Goal: Task Accomplishment & Management: Manage account settings

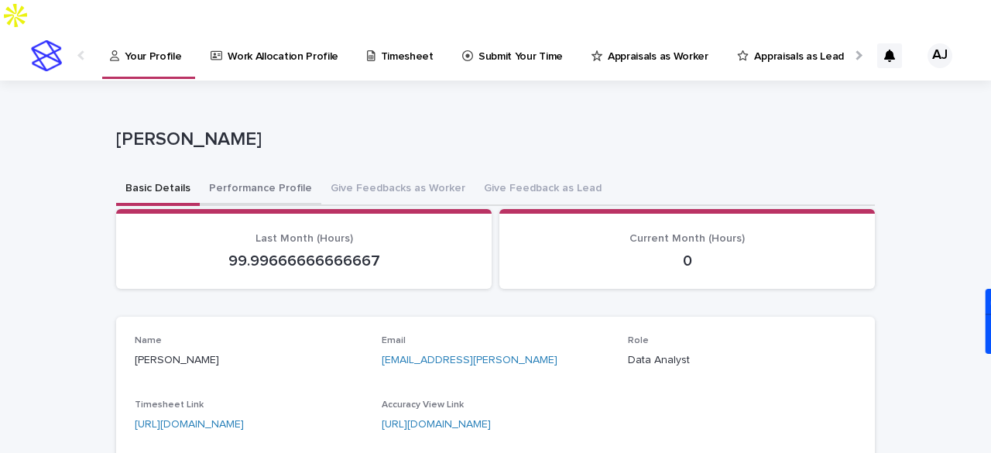
click at [228, 173] on button "Performance Profile" at bounding box center [261, 189] width 122 height 33
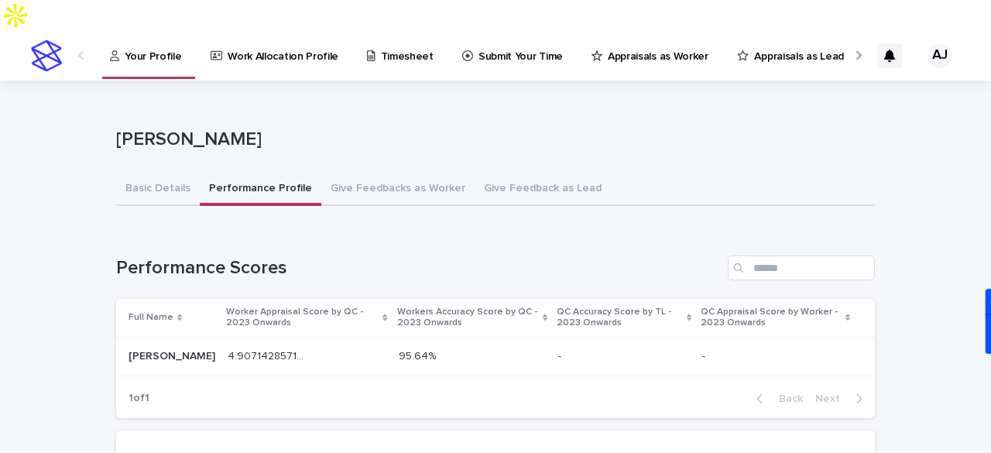
click at [252, 31] on p "Work Allocation Profile" at bounding box center [283, 47] width 111 height 33
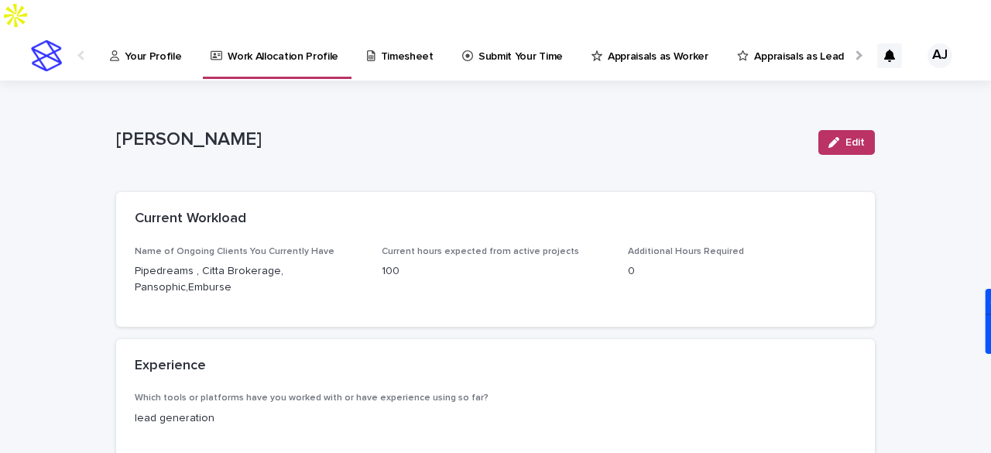
click at [229, 263] on p "Pipedreams , Citta Brokerage, Pansophic,Emburse" at bounding box center [249, 279] width 228 height 33
click at [217, 263] on p "Pipedreams , Citta Brokerage, Pansophic,Emburse" at bounding box center [249, 279] width 228 height 33
click at [845, 137] on span "Edit" at bounding box center [854, 142] width 19 height 11
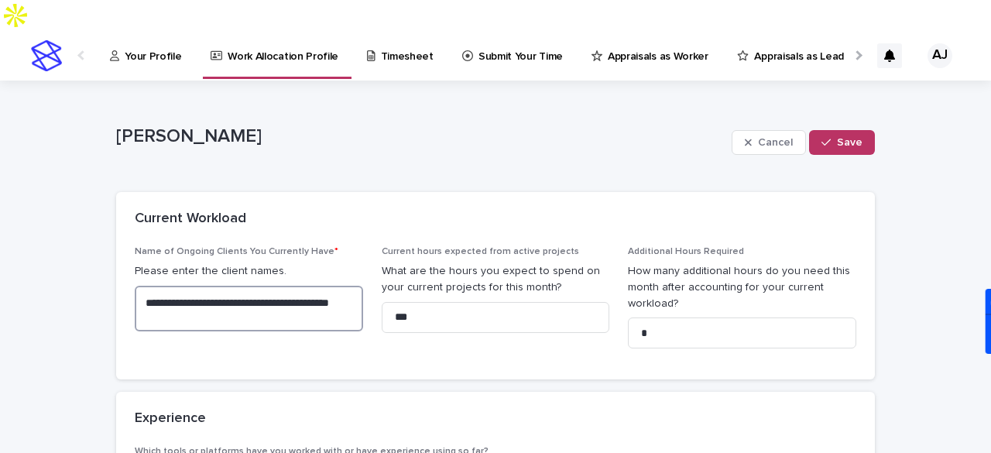
click at [238, 286] on textarea "**********" at bounding box center [249, 309] width 228 height 46
type textarea "**********"
click at [328, 307] on span "**********" at bounding box center [249, 303] width 228 height 115
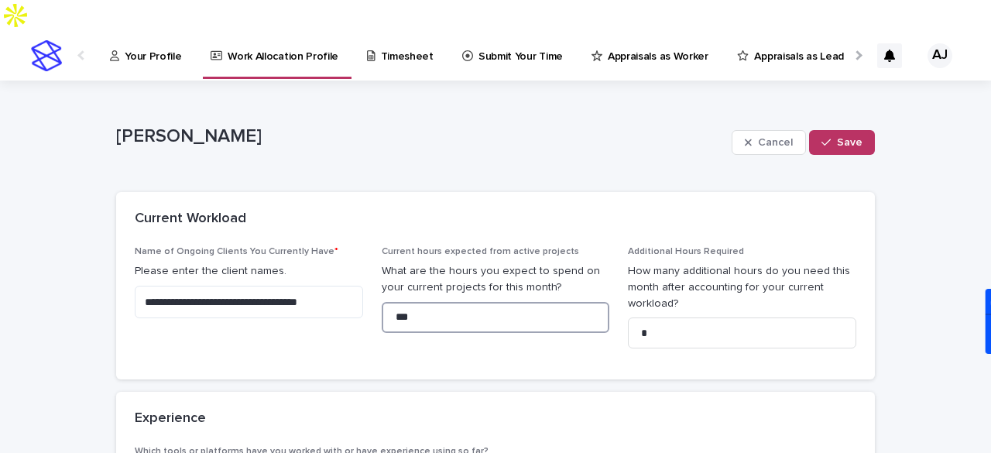
click at [426, 302] on input "***" at bounding box center [496, 317] width 228 height 31
type input "***"
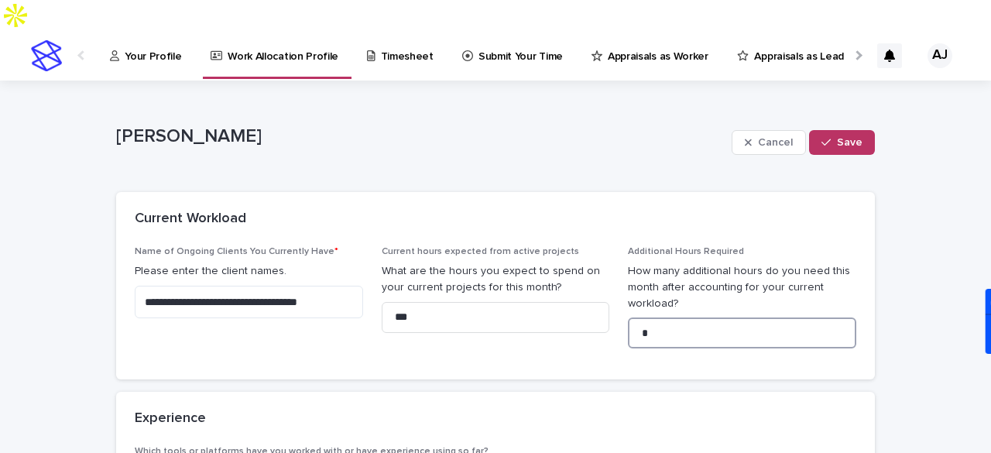
click at [706, 317] on input "*" at bounding box center [742, 332] width 228 height 31
type input "**"
click at [556, 410] on div "Experience" at bounding box center [492, 418] width 715 height 17
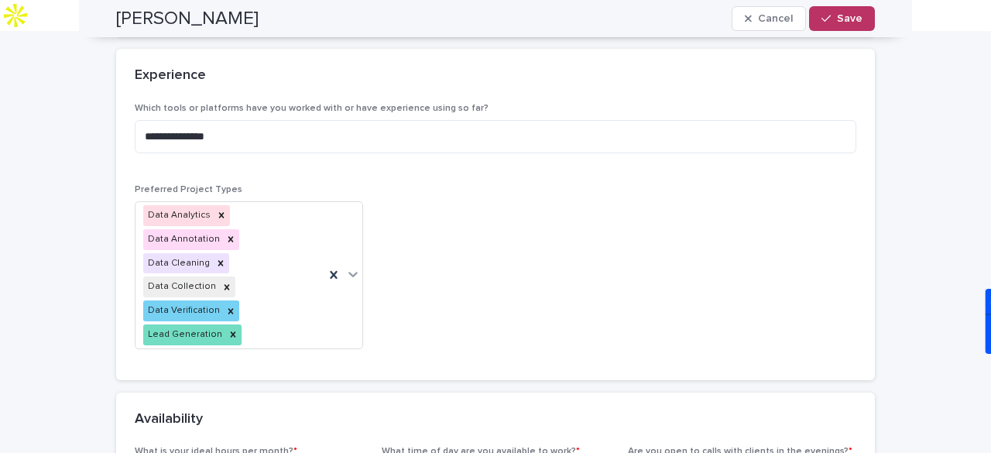
scroll to position [372, 0]
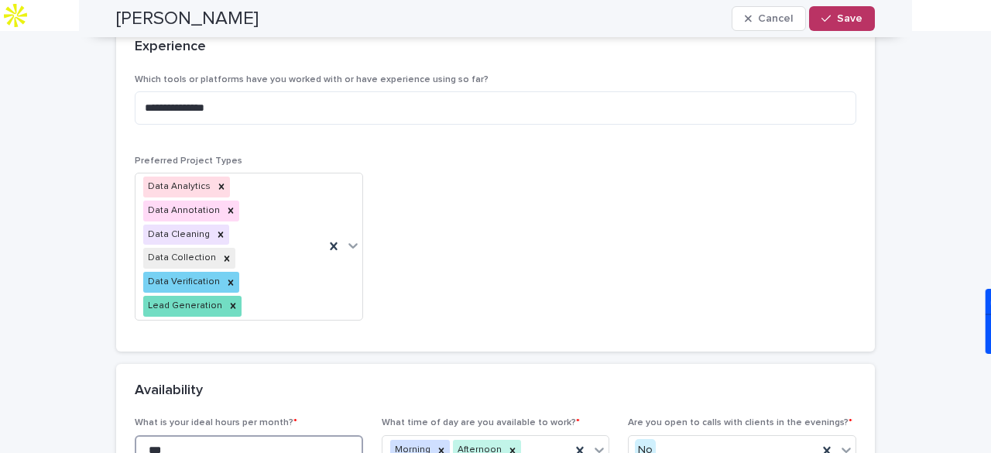
click at [192, 435] on input "***" at bounding box center [249, 450] width 228 height 31
type input "***"
click at [99, 396] on div "**********" at bounding box center [495, 260] width 991 height 1102
click at [79, 371] on div "**********" at bounding box center [495, 260] width 991 height 1102
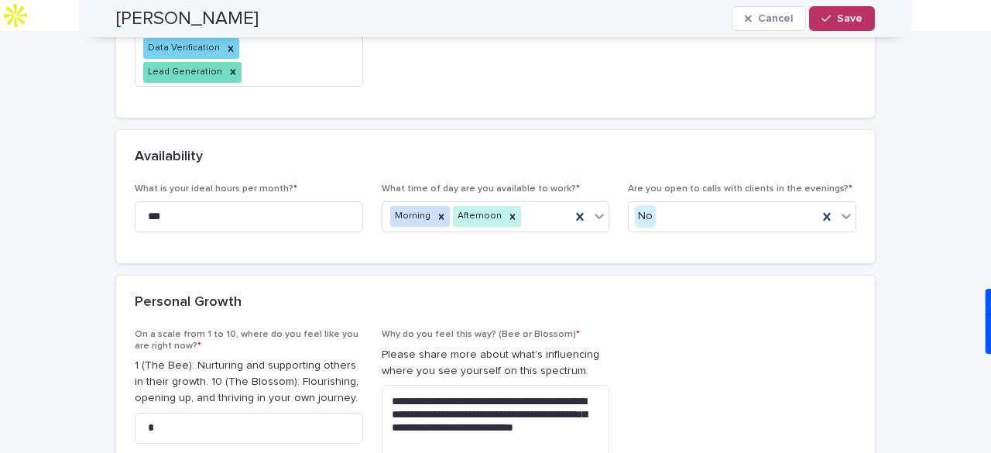
scroll to position [619, 0]
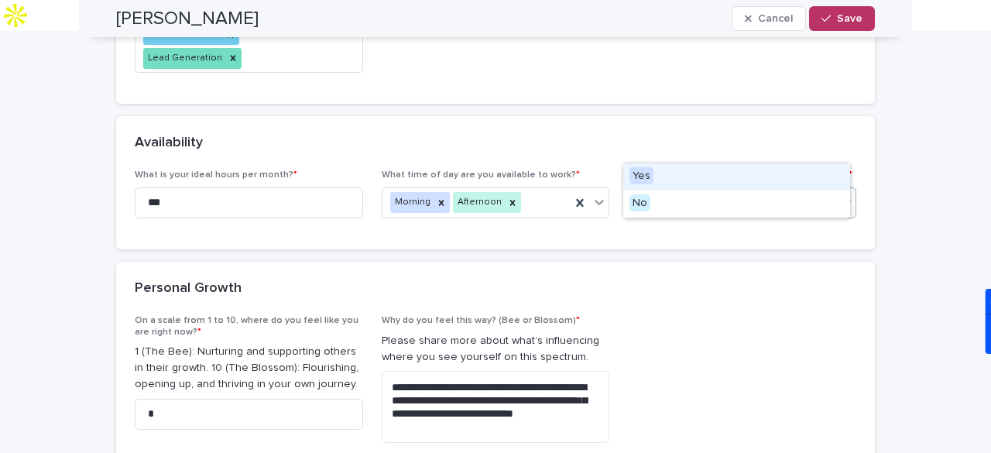
click at [841, 194] on icon at bounding box center [845, 201] width 15 height 15
click at [683, 180] on div "Yes" at bounding box center [736, 176] width 227 height 27
click at [692, 327] on div "**********" at bounding box center [495, 384] width 721 height 139
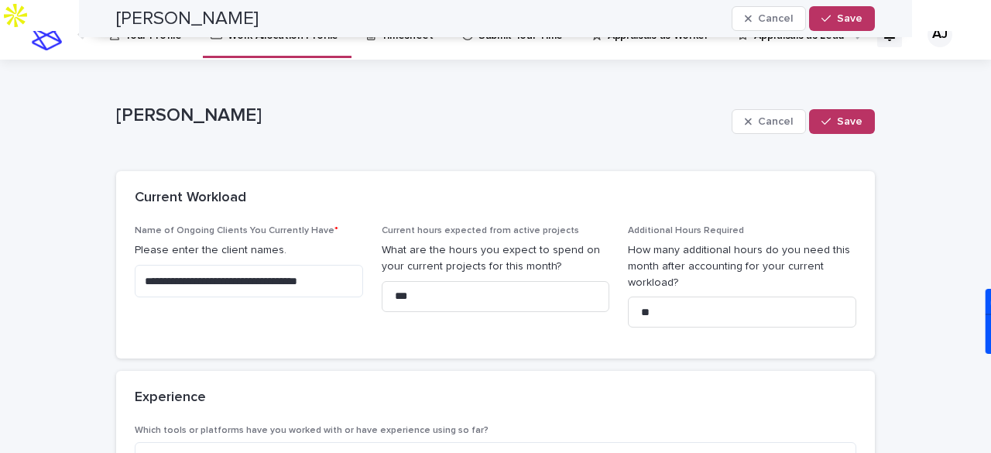
scroll to position [0, 0]
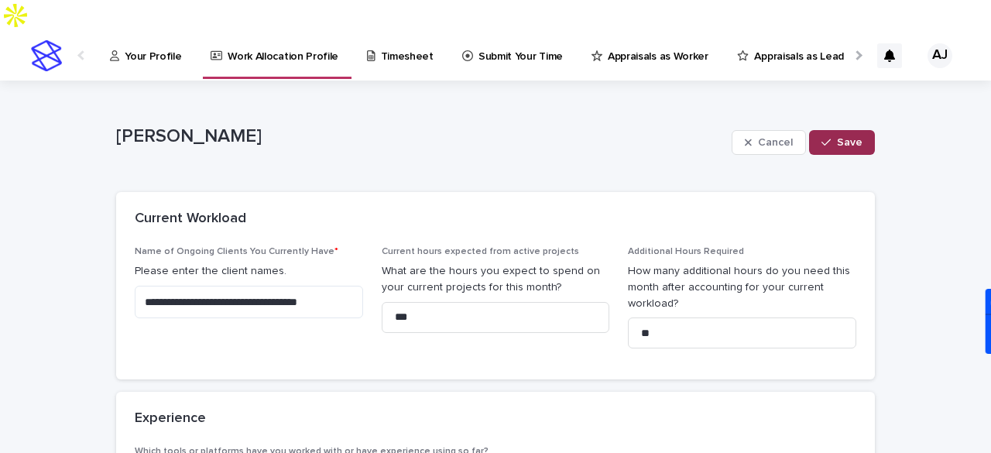
click at [837, 137] on span "Save" at bounding box center [850, 142] width 26 height 11
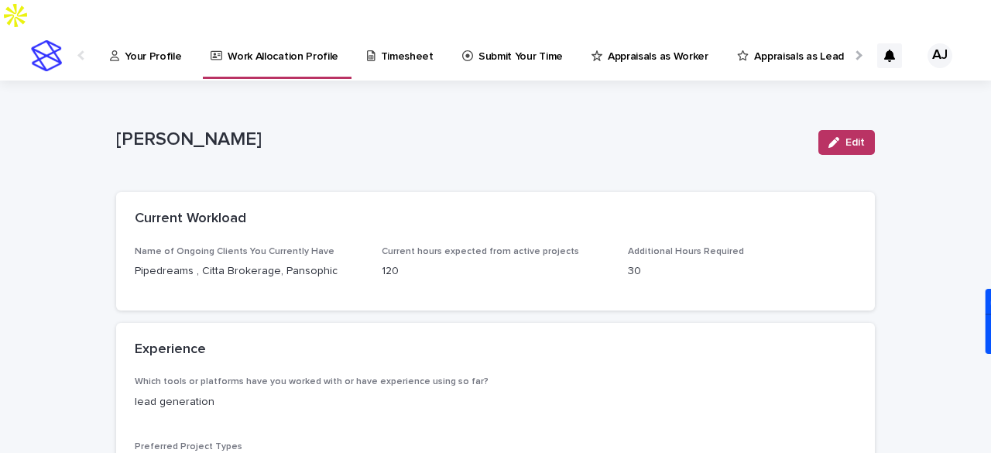
click at [852, 50] on div at bounding box center [857, 55] width 10 height 10
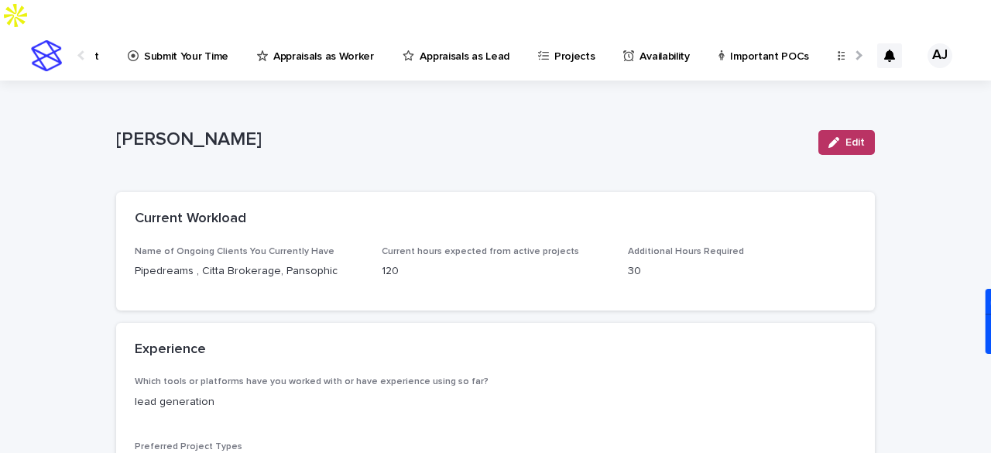
scroll to position [0, 369]
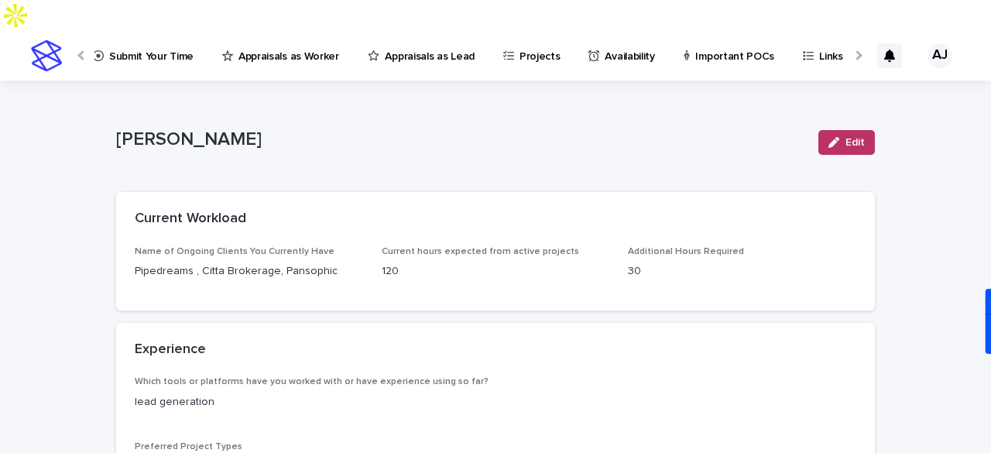
click at [852, 50] on div at bounding box center [857, 55] width 10 height 10
click at [240, 31] on p "Availability" at bounding box center [265, 47] width 50 height 33
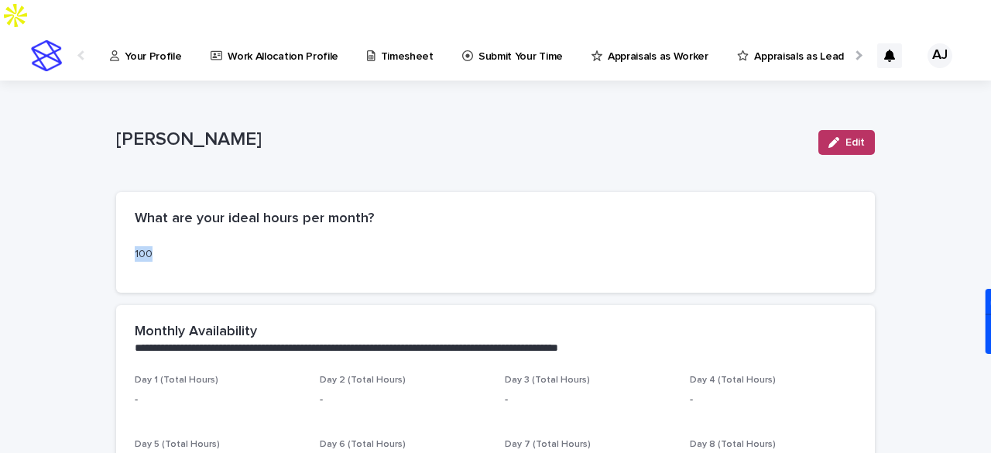
drag, startPoint x: 227, startPoint y: 219, endPoint x: 115, endPoint y: 217, distance: 111.5
click at [116, 246] on div "100" at bounding box center [495, 269] width 759 height 47
click at [833, 130] on button "Edit" at bounding box center [846, 142] width 57 height 25
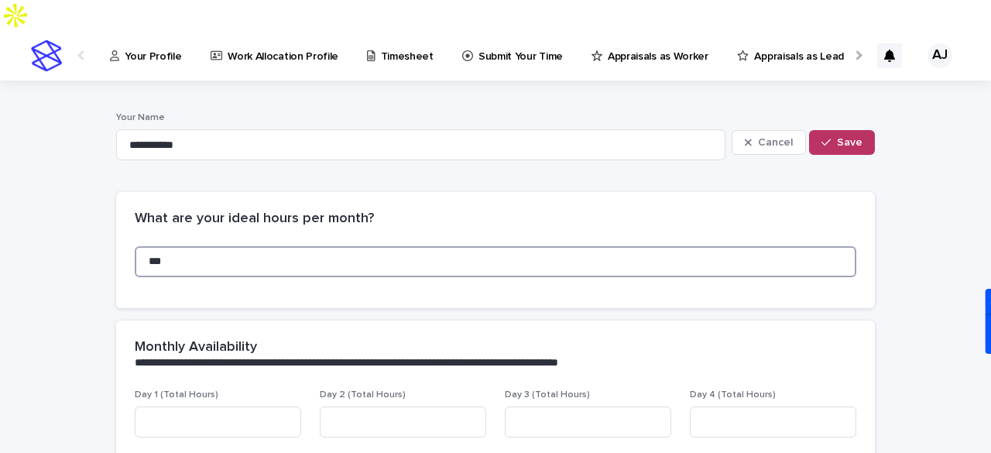
click at [221, 246] on input "***" at bounding box center [495, 261] width 721 height 31
type input "***"
click at [116, 283] on div "Loading... Saving… What are your ideal hours per month? ***" at bounding box center [495, 256] width 759 height 128
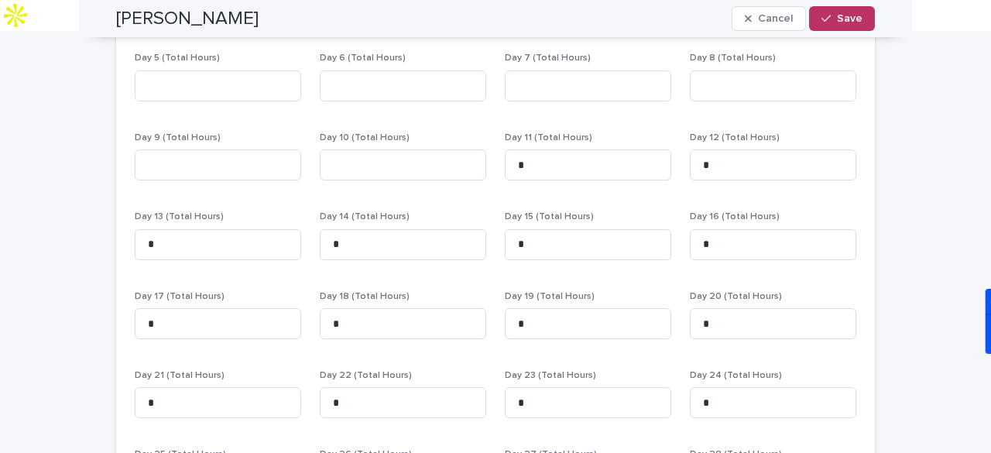
scroll to position [417, 0]
drag, startPoint x: 558, startPoint y: 296, endPoint x: 500, endPoint y: 296, distance: 58.0
click at [505, 307] on input "*" at bounding box center [588, 322] width 166 height 31
type input "*"
drag, startPoint x: 724, startPoint y: 293, endPoint x: 683, endPoint y: 290, distance: 40.4
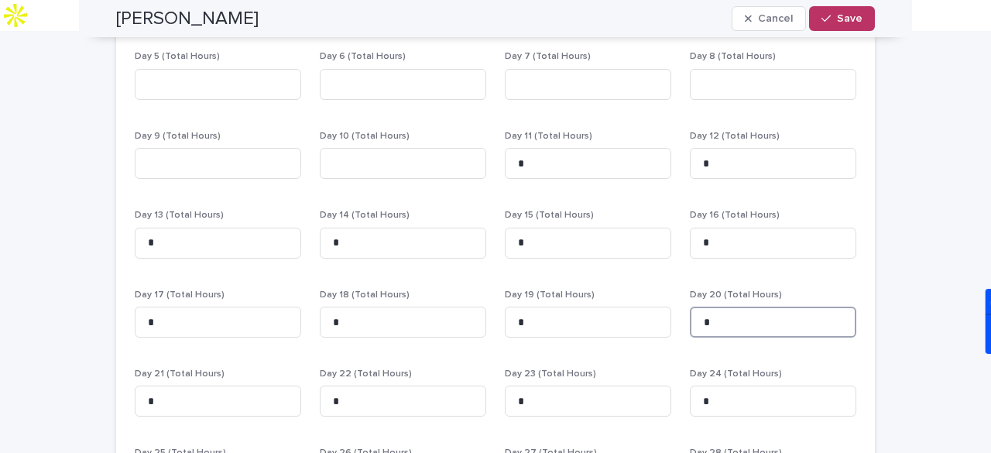
click at [690, 307] on input "*" at bounding box center [773, 322] width 166 height 31
type input "*"
drag, startPoint x: 186, startPoint y: 374, endPoint x: 120, endPoint y: 371, distance: 65.9
click at [120, 371] on div "Day 1 (Total Hours) Day 2 (Total Hours) Day 3 (Total Hours) Day 4 (Total Hours)…" at bounding box center [495, 289] width 759 height 634
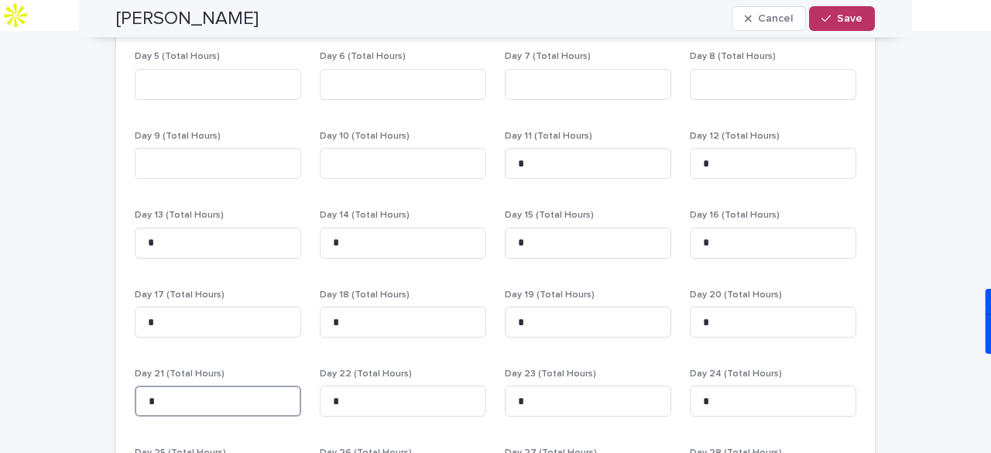
drag, startPoint x: 151, startPoint y: 373, endPoint x: 116, endPoint y: 372, distance: 34.8
click at [116, 372] on div "Day 1 (Total Hours) Day 2 (Total Hours) Day 3 (Total Hours) Day 4 (Total Hours)…" at bounding box center [495, 289] width 759 height 634
type input "*"
drag, startPoint x: 370, startPoint y: 370, endPoint x: 285, endPoint y: 372, distance: 85.2
click at [285, 372] on div "Day 1 (Total Hours) Day 2 (Total Hours) Day 3 (Total Hours) Day 4 (Total Hours)…" at bounding box center [495, 279] width 721 height 615
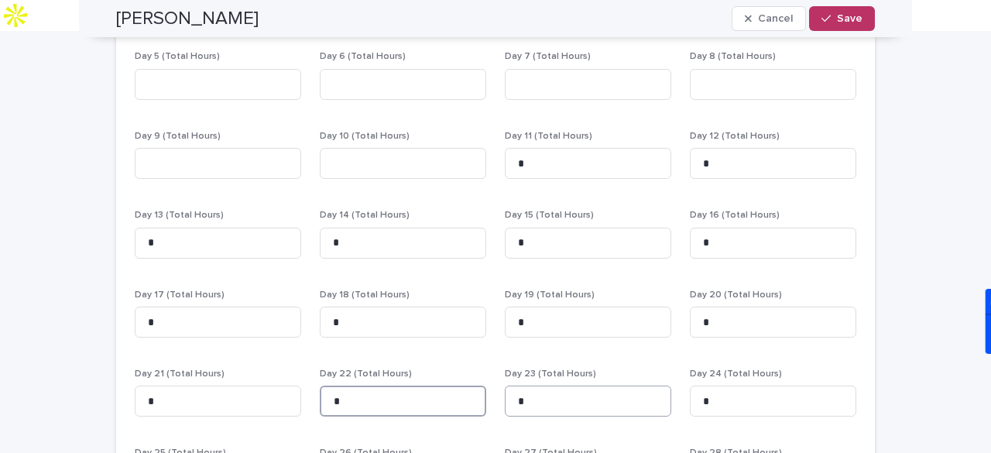
type input "*"
drag, startPoint x: 521, startPoint y: 373, endPoint x: 512, endPoint y: 365, distance: 12.0
click at [512, 385] on input "*" at bounding box center [588, 400] width 166 height 31
type input "*"
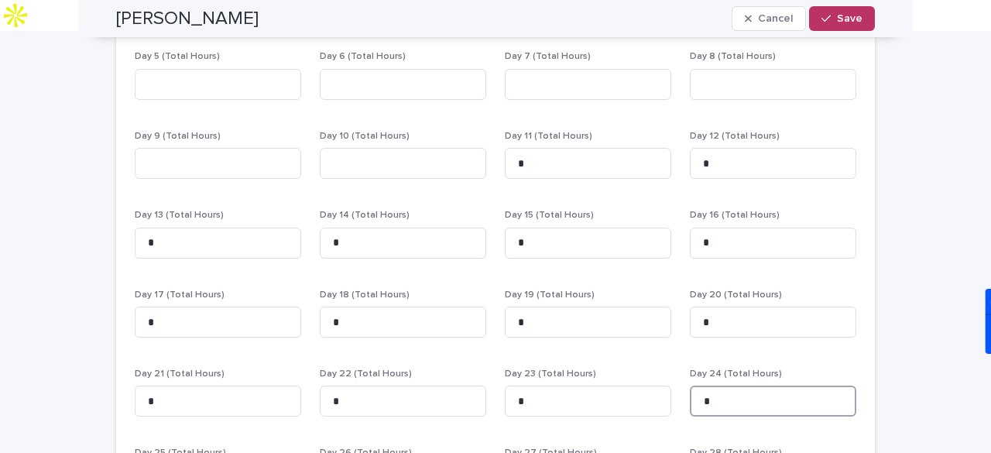
drag, startPoint x: 710, startPoint y: 372, endPoint x: 682, endPoint y: 372, distance: 27.9
click at [682, 372] on div "Day 1 (Total Hours) Day 2 (Total Hours) Day 3 (Total Hours) Day 4 (Total Hours)…" at bounding box center [495, 279] width 721 height 615
type input "*"
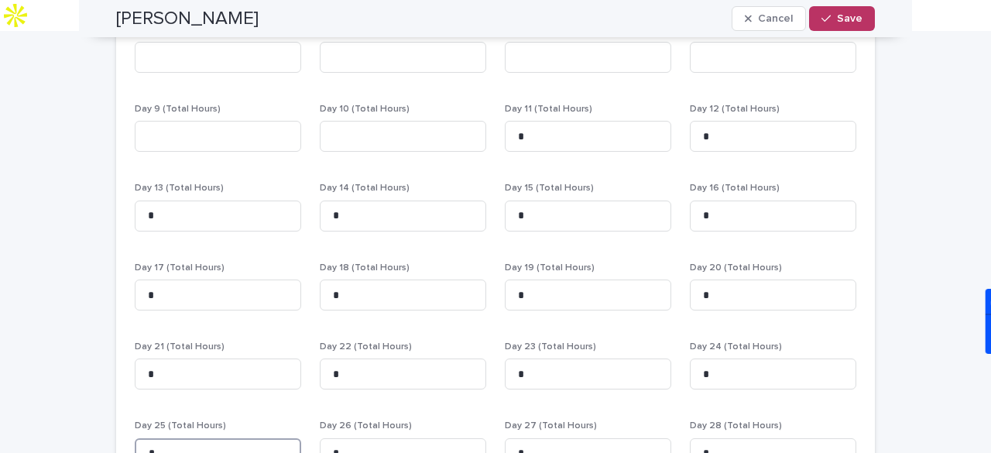
drag, startPoint x: 189, startPoint y: 443, endPoint x: 105, endPoint y: 443, distance: 83.6
click at [108, 443] on div "**********" at bounding box center [495, 133] width 774 height 994
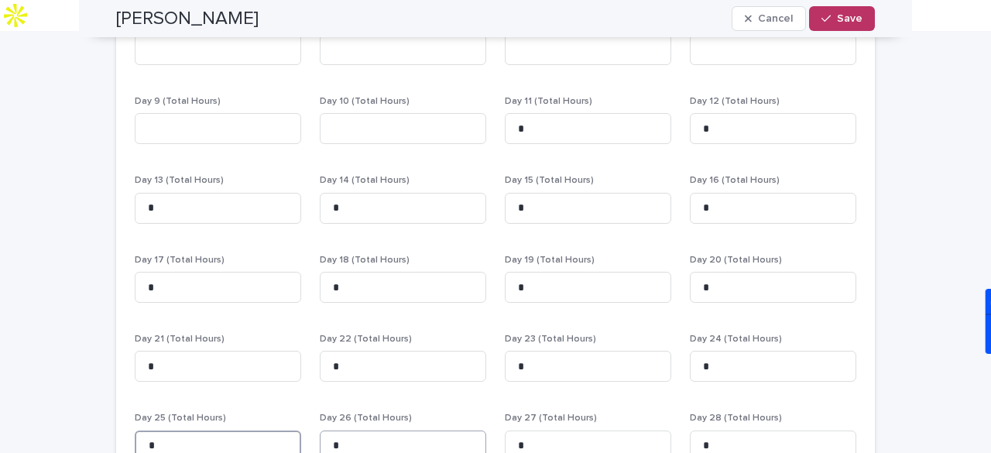
type input "*"
drag, startPoint x: 348, startPoint y: 416, endPoint x: 308, endPoint y: 416, distance: 40.3
click at [308, 416] on div "Day 1 (Total Hours) Day 2 (Total Hours) Day 3 (Total Hours) Day 4 (Total Hours)…" at bounding box center [495, 244] width 721 height 615
type input "*"
drag, startPoint x: 530, startPoint y: 413, endPoint x: 472, endPoint y: 413, distance: 58.1
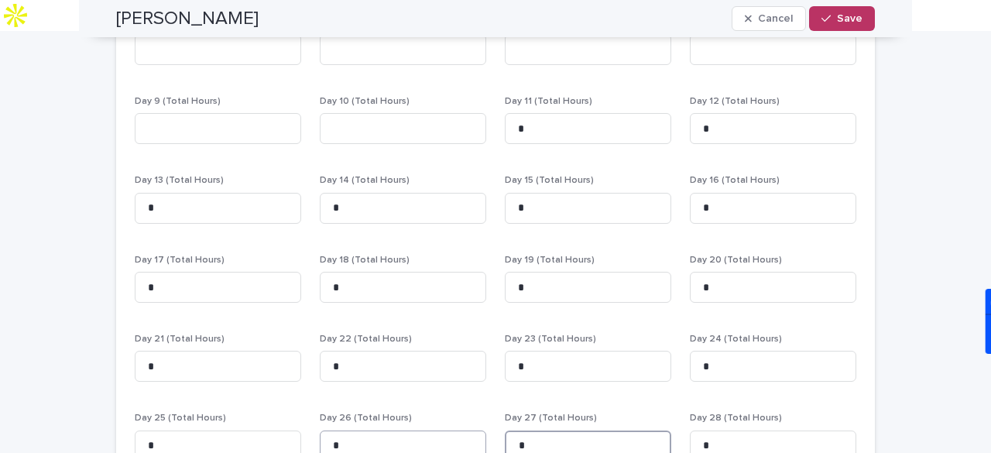
click at [472, 413] on div "Day 1 (Total Hours) Day 2 (Total Hours) Day 3 (Total Hours) Day 4 (Total Hours)…" at bounding box center [495, 244] width 721 height 615
type input "*"
drag, startPoint x: 732, startPoint y: 409, endPoint x: 650, endPoint y: 417, distance: 82.4
click at [656, 416] on div "Day 1 (Total Hours) Day 2 (Total Hours) Day 3 (Total Hours) Day 4 (Total Hours)…" at bounding box center [495, 244] width 721 height 615
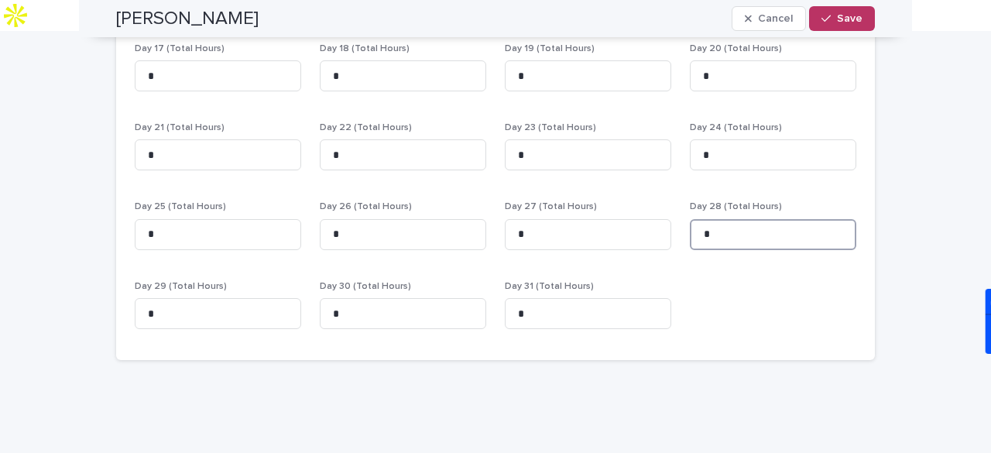
scroll to position [670, 0]
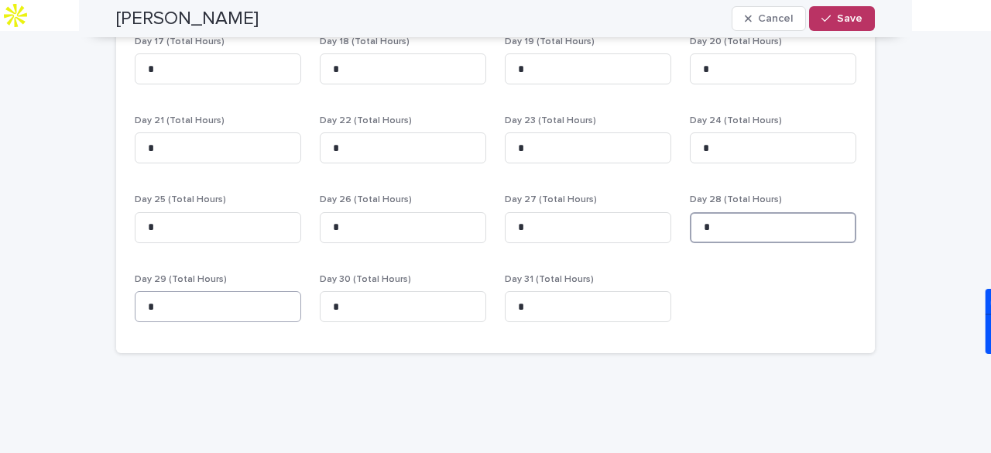
type input "*"
drag, startPoint x: 204, startPoint y: 269, endPoint x: 164, endPoint y: 276, distance: 41.0
click at [164, 291] on input "*" at bounding box center [218, 306] width 166 height 31
drag, startPoint x: 160, startPoint y: 277, endPoint x: 135, endPoint y: 277, distance: 25.5
click at [135, 291] on input "*" at bounding box center [218, 306] width 166 height 31
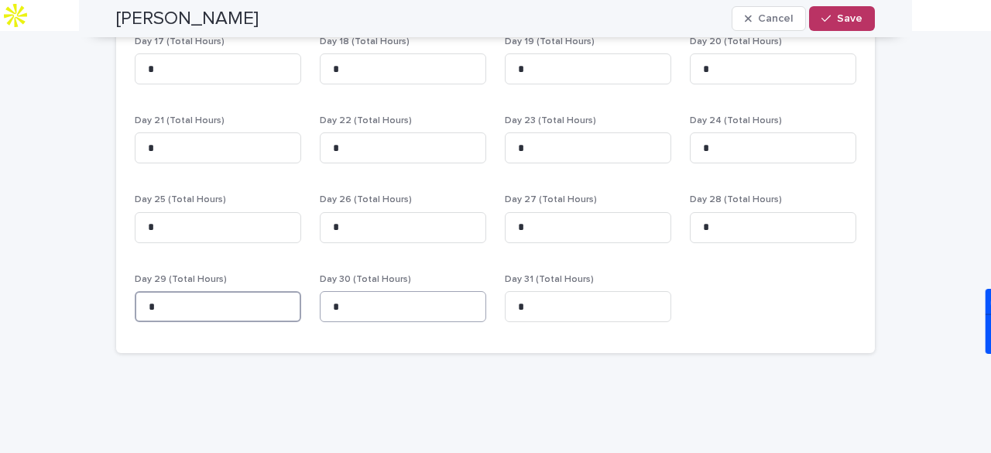
type input "*"
drag, startPoint x: 351, startPoint y: 276, endPoint x: 316, endPoint y: 273, distance: 35.7
click at [320, 291] on input "*" at bounding box center [403, 306] width 166 height 31
type input "*"
drag, startPoint x: 522, startPoint y: 279, endPoint x: 493, endPoint y: 282, distance: 29.5
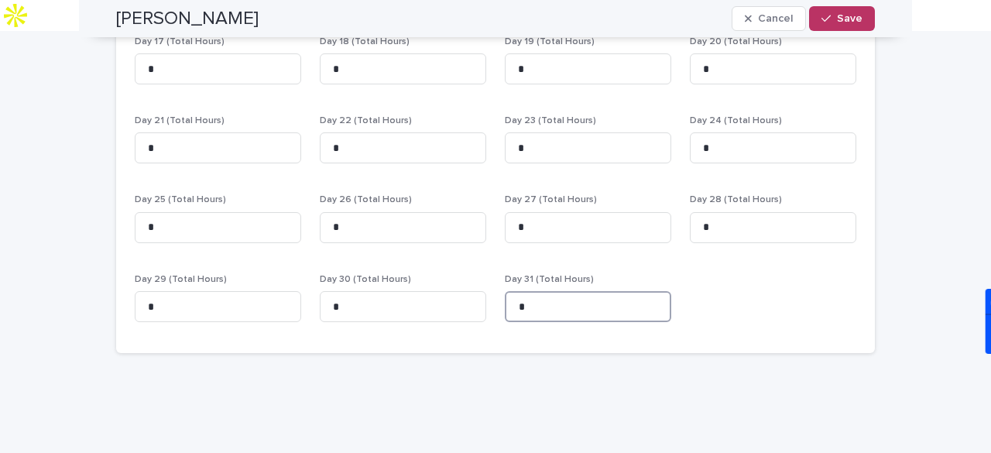
click at [493, 282] on div "Day 1 (Total Hours) Day 2 (Total Hours) Day 3 (Total Hours) Day 4 (Total Hours)…" at bounding box center [495, 26] width 721 height 615
type input "*"
click at [495, 326] on div "**********" at bounding box center [495, 8] width 759 height 716
click at [823, 29] on button "Save" at bounding box center [842, 18] width 66 height 25
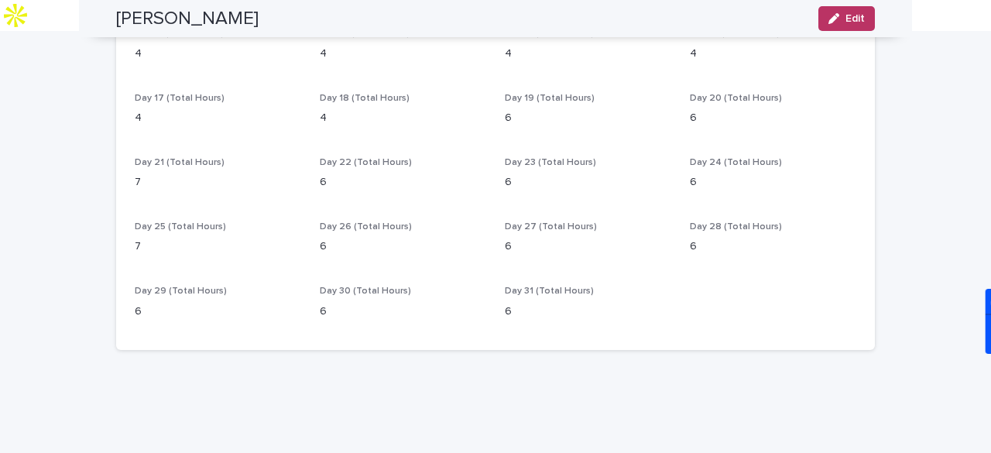
scroll to position [539, 0]
